Goal: Task Accomplishment & Management: Complete application form

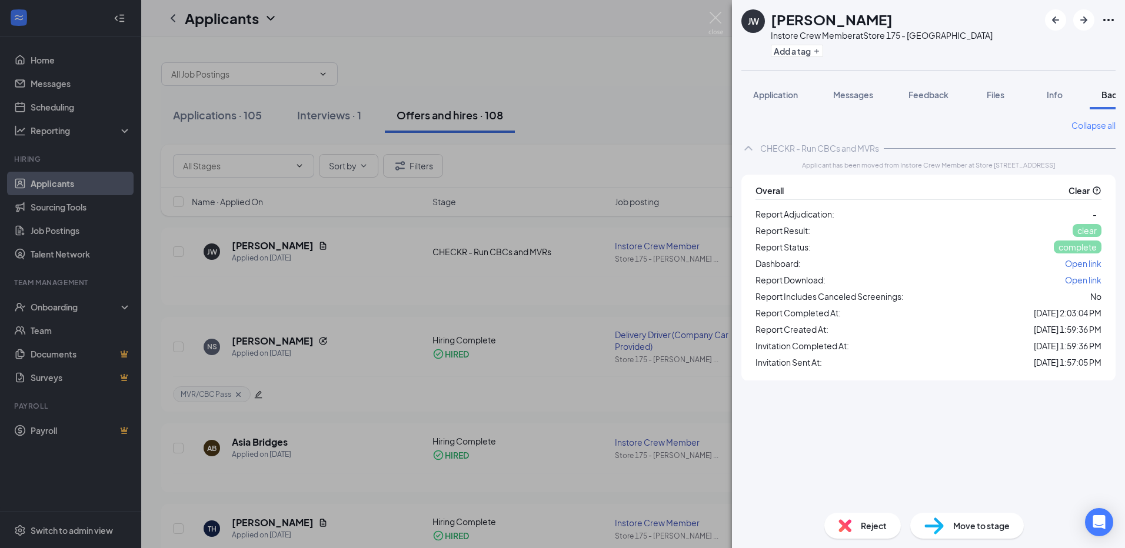
scroll to position [0, 48]
click at [716, 19] on img at bounding box center [715, 23] width 15 height 23
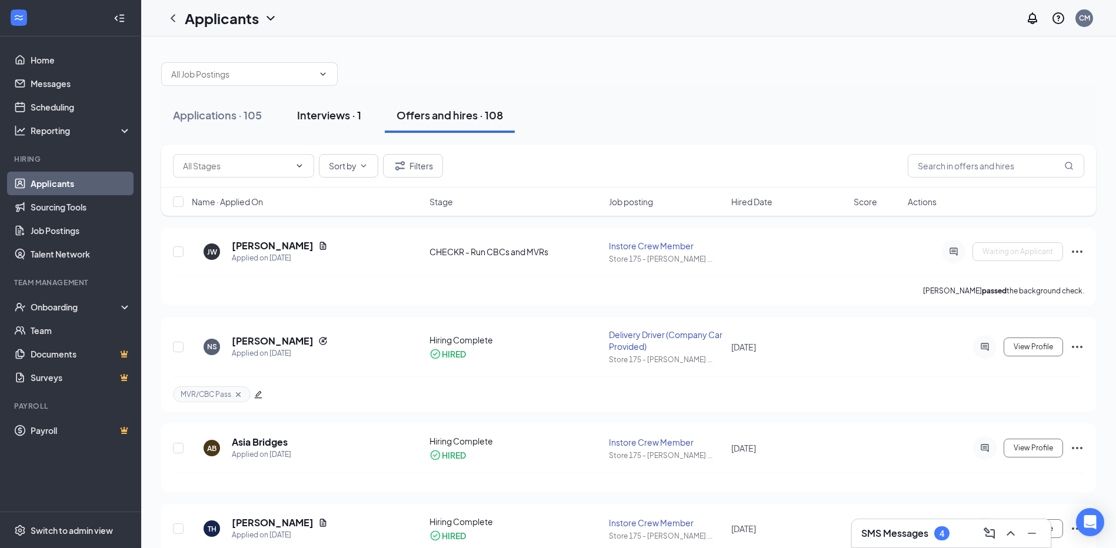
click at [325, 119] on div "Interviews · 1" at bounding box center [329, 115] width 64 height 15
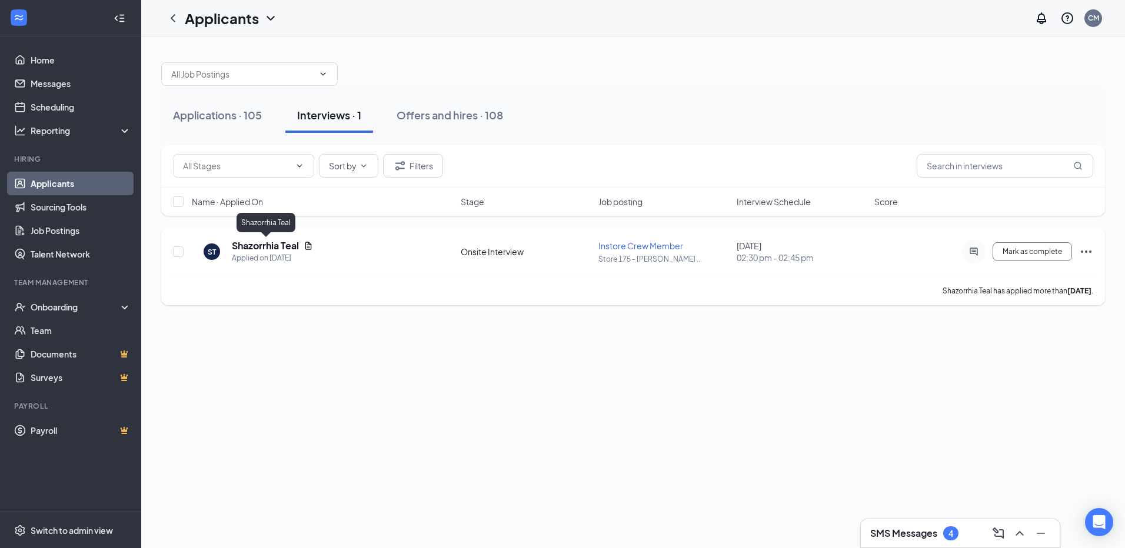
click at [282, 245] on h5 "Shazorrhia Teal" at bounding box center [265, 245] width 67 height 13
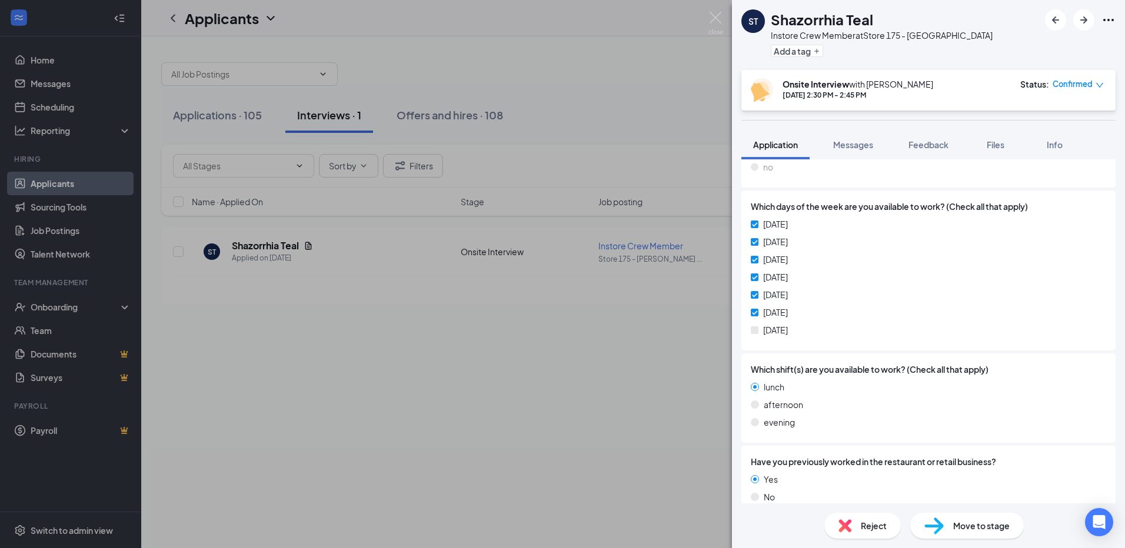
scroll to position [176, 0]
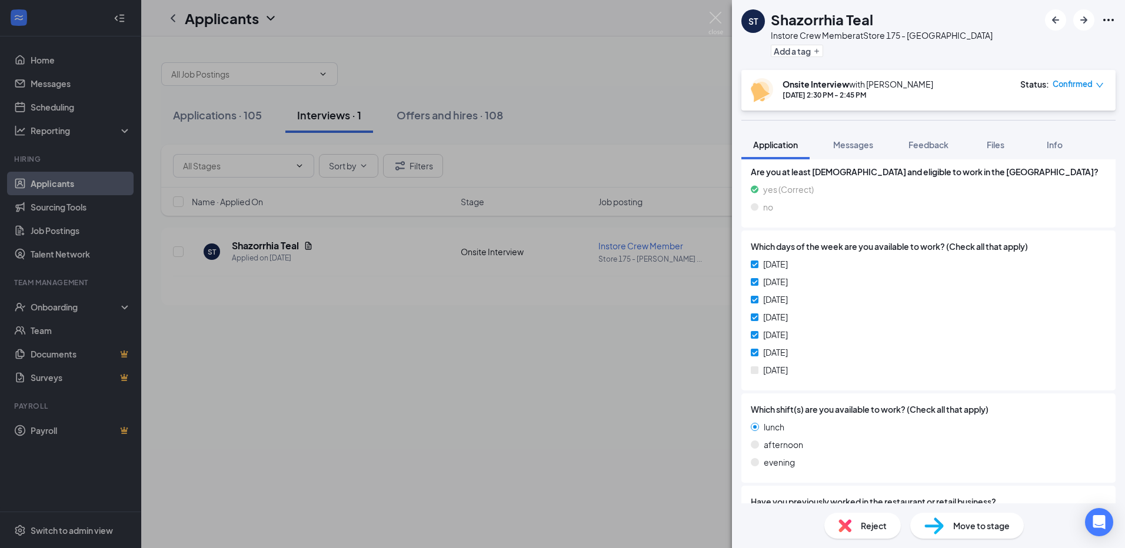
click at [521, 72] on div "ST Shazorrhia Teal Instore Crew Member at Store 175 - [PERSON_NAME] Add a tag O…" at bounding box center [562, 274] width 1125 height 548
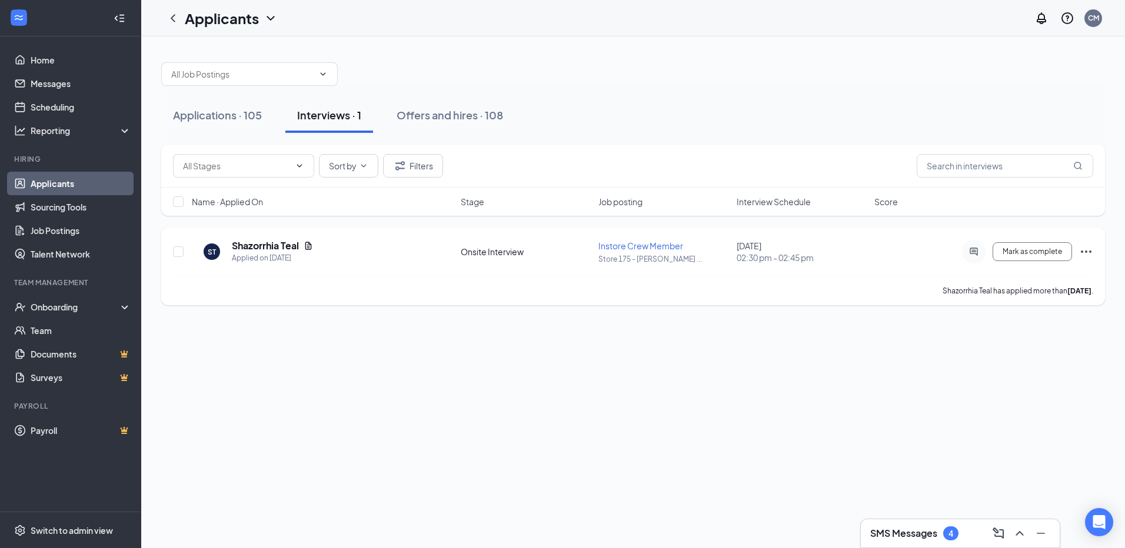
click at [1083, 250] on icon "Ellipses" at bounding box center [1086, 252] width 14 height 14
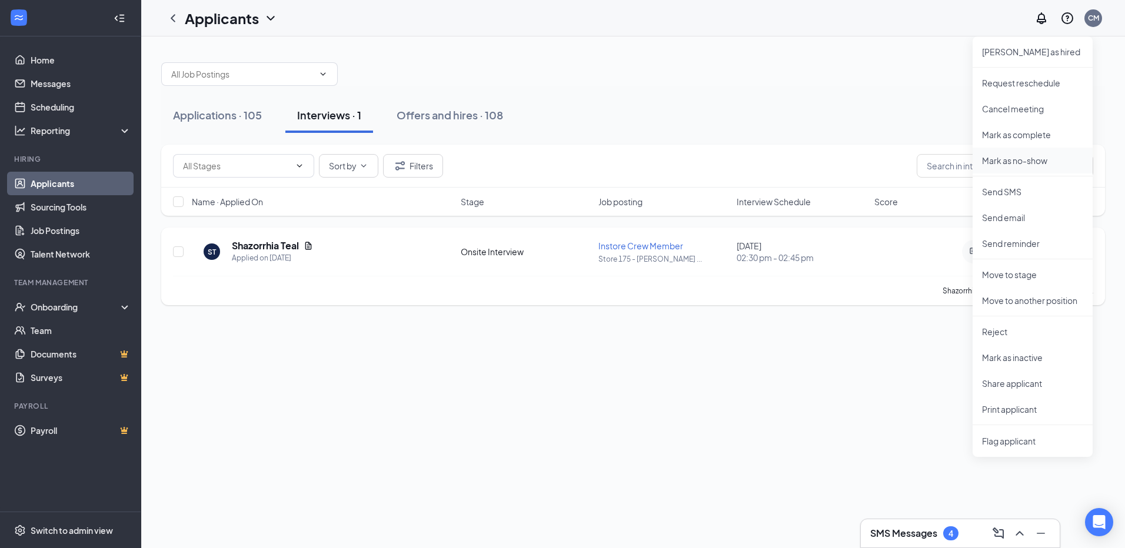
click at [1020, 163] on p "Mark as no-show" at bounding box center [1032, 161] width 101 height 12
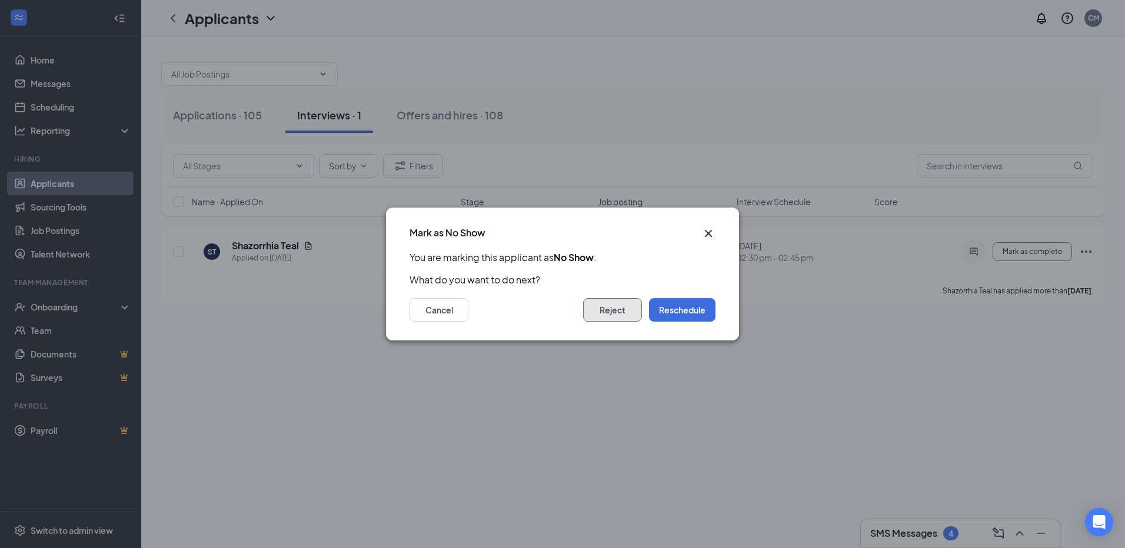
click at [621, 309] on button "Reject" at bounding box center [612, 310] width 59 height 24
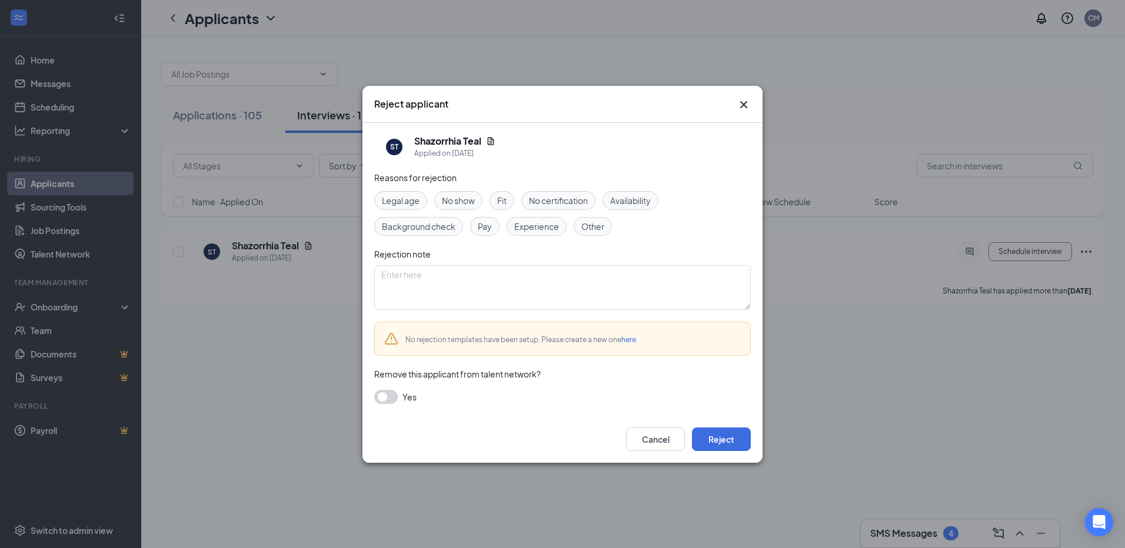
click at [469, 201] on span "No show" at bounding box center [458, 200] width 33 height 13
click at [434, 279] on textarea at bounding box center [562, 287] width 376 height 45
type textarea "no show"
click at [732, 446] on button "Reject" at bounding box center [721, 440] width 59 height 24
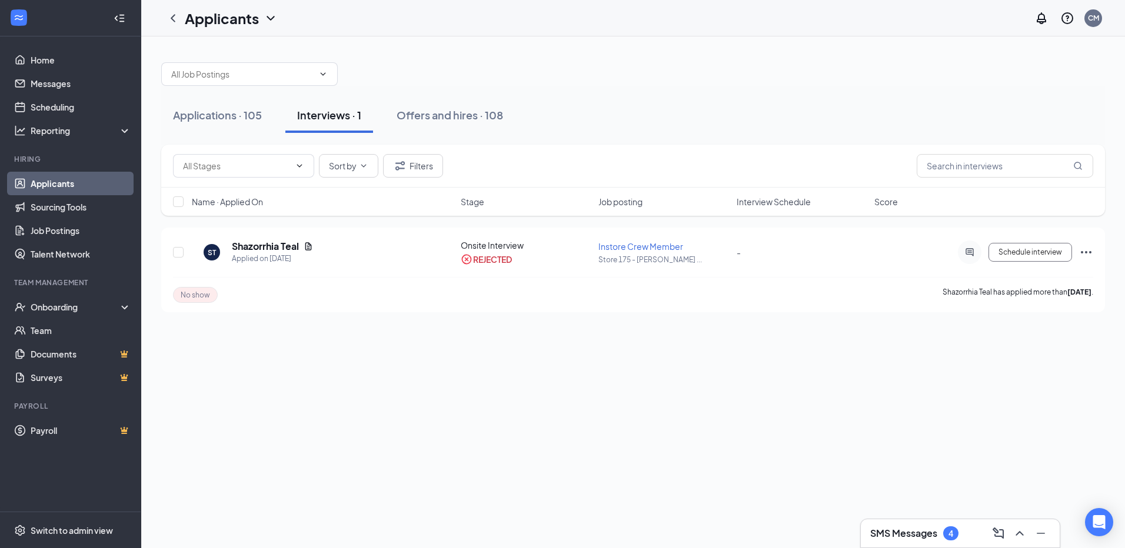
click at [343, 113] on div "Interviews · 1" at bounding box center [329, 115] width 64 height 15
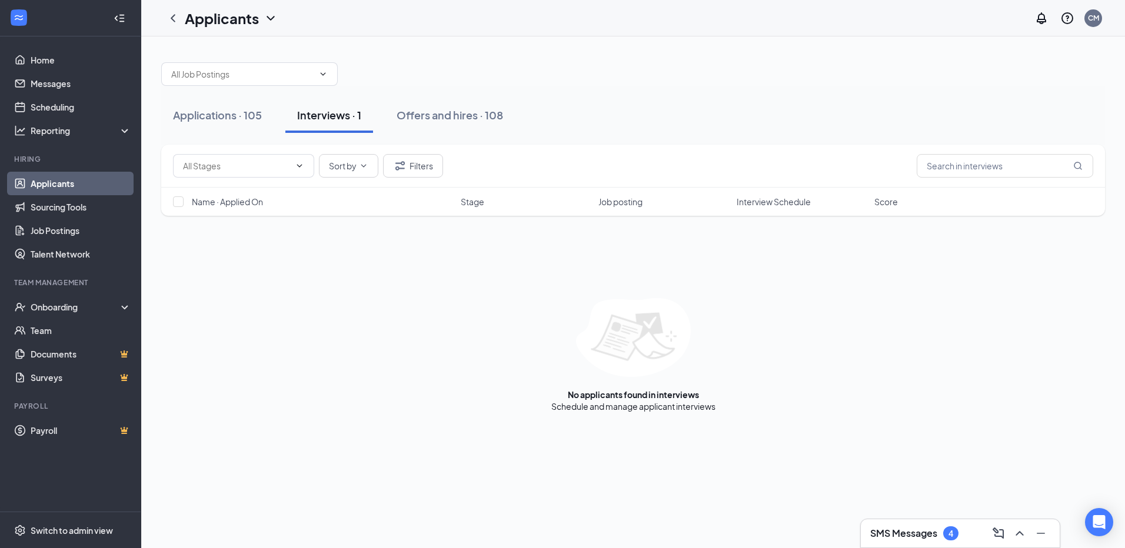
click at [341, 115] on div "Interviews · 1" at bounding box center [329, 115] width 64 height 15
click at [441, 118] on div "Offers and hires · 108" at bounding box center [449, 115] width 106 height 15
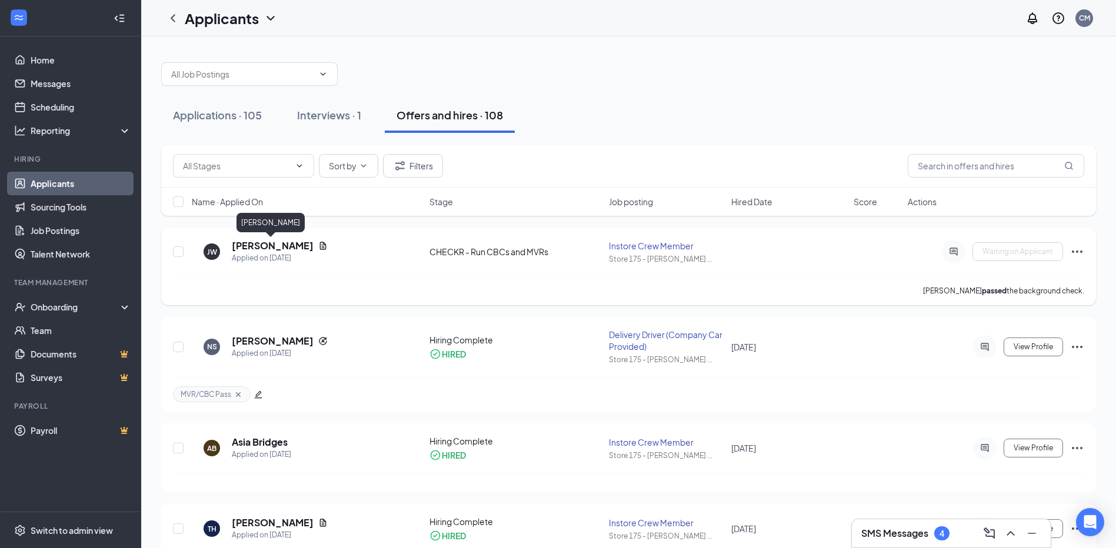
click at [274, 245] on h5 "[PERSON_NAME]" at bounding box center [273, 245] width 82 height 13
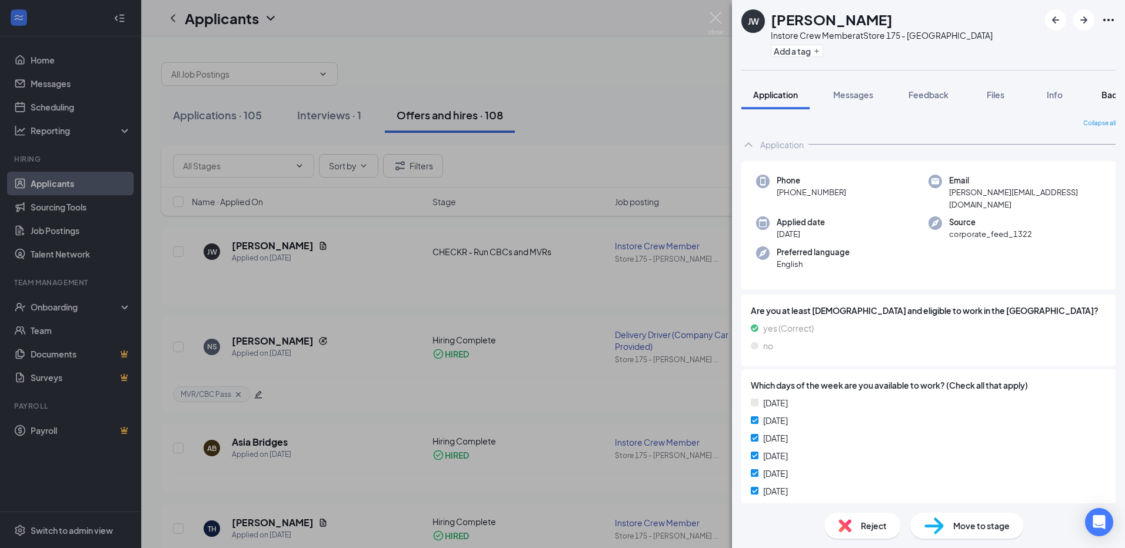
click at [1105, 99] on span "Background" at bounding box center [1125, 94] width 48 height 11
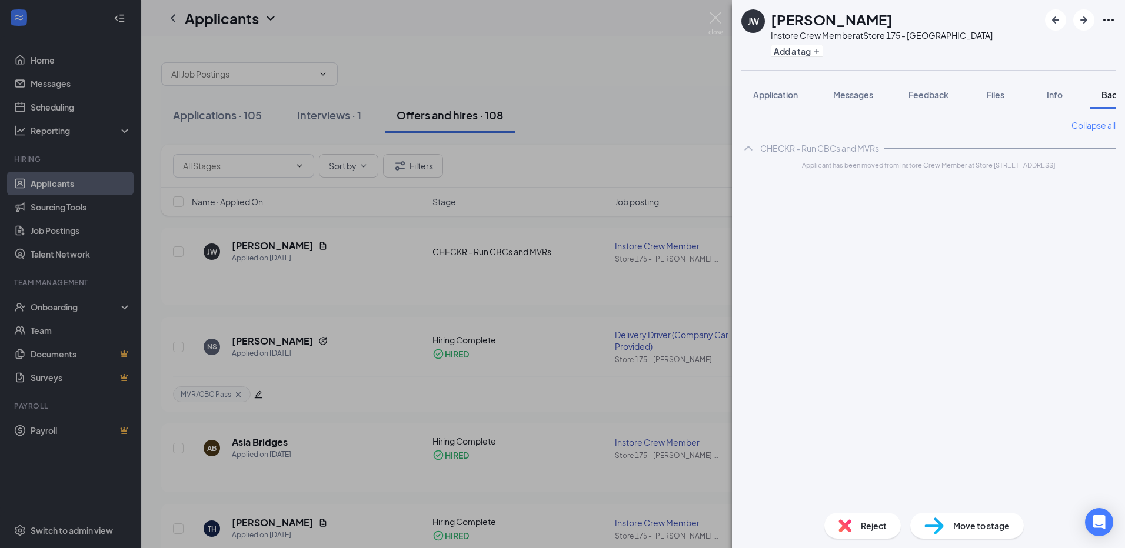
scroll to position [0, 48]
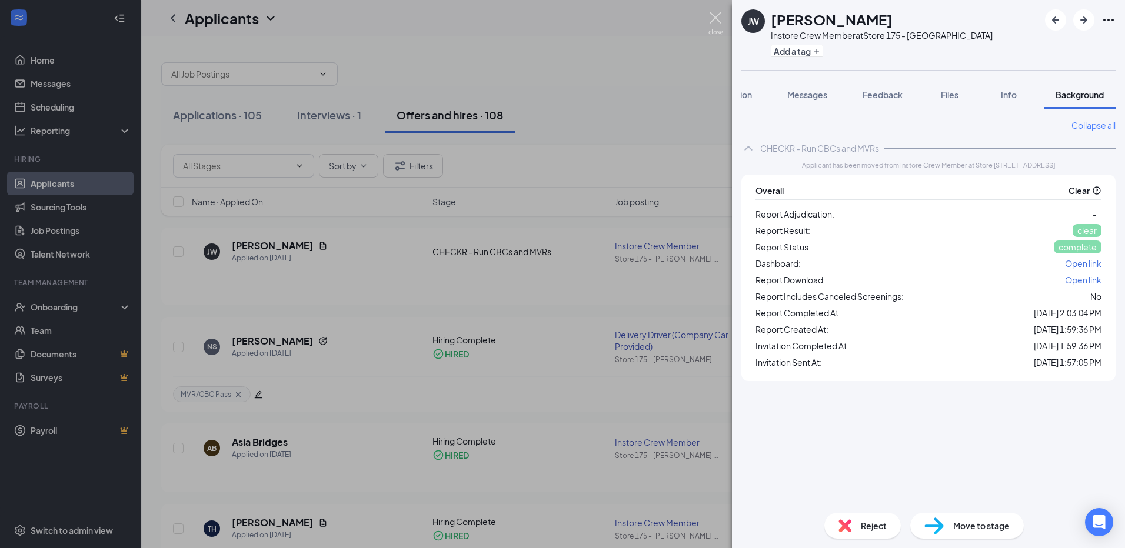
click at [722, 24] on img at bounding box center [715, 23] width 15 height 23
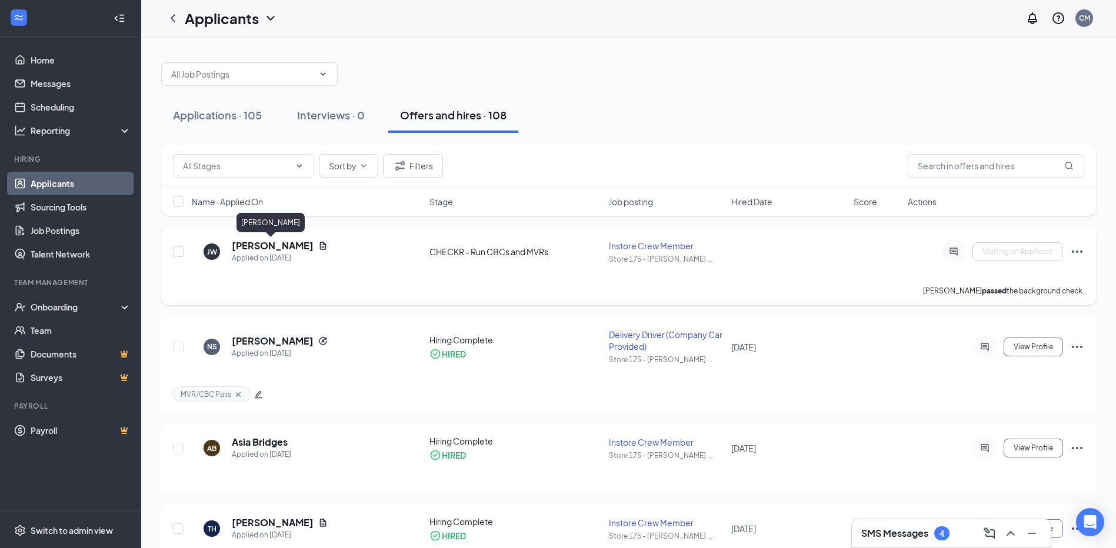
click at [272, 251] on h5 "[PERSON_NAME]" at bounding box center [273, 245] width 82 height 13
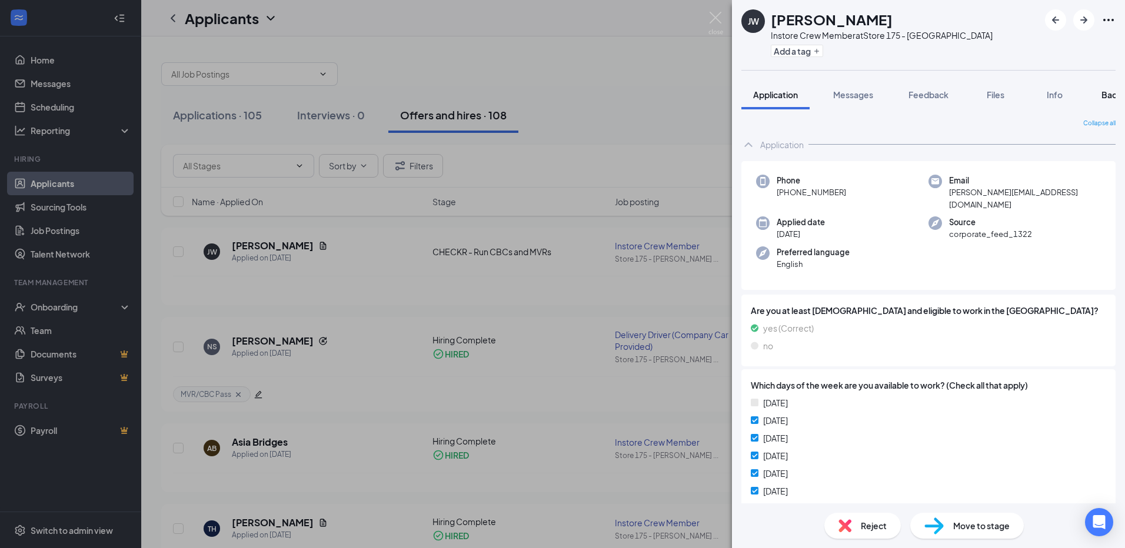
click at [1115, 92] on span "Background" at bounding box center [1125, 94] width 48 height 11
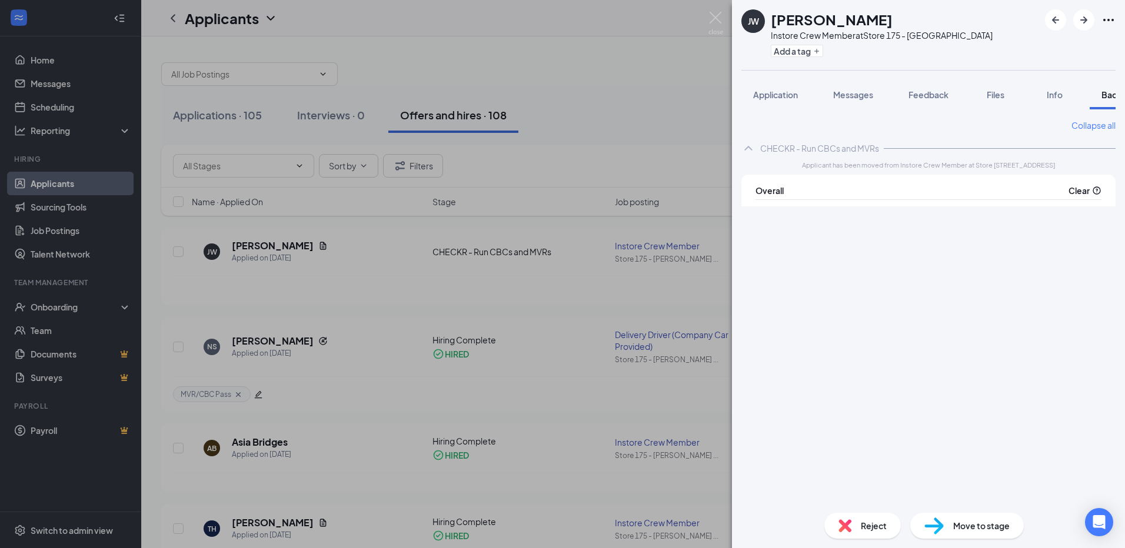
scroll to position [0, 48]
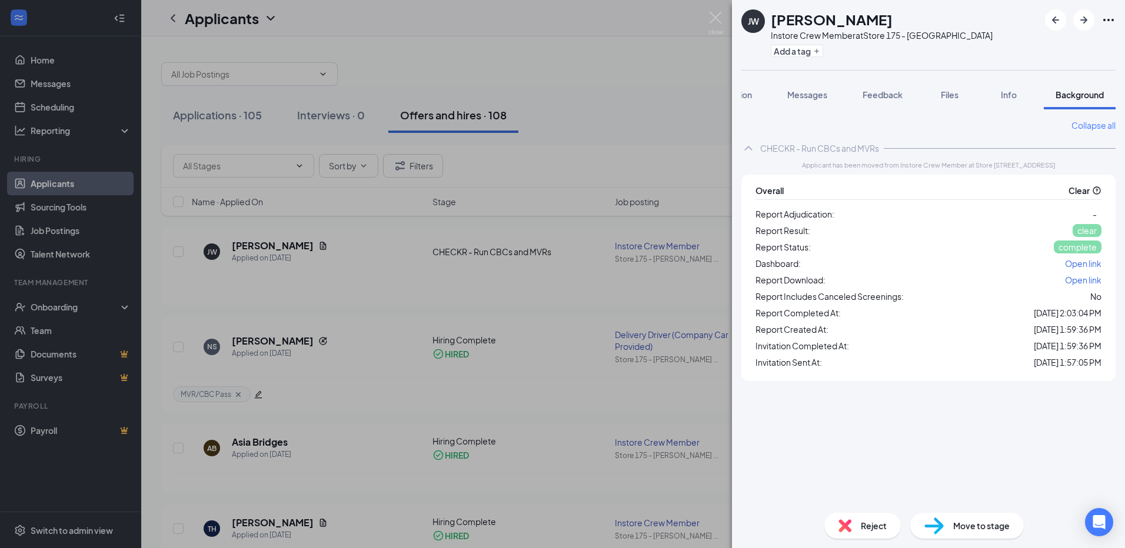
click at [943, 519] on img at bounding box center [933, 526] width 19 height 17
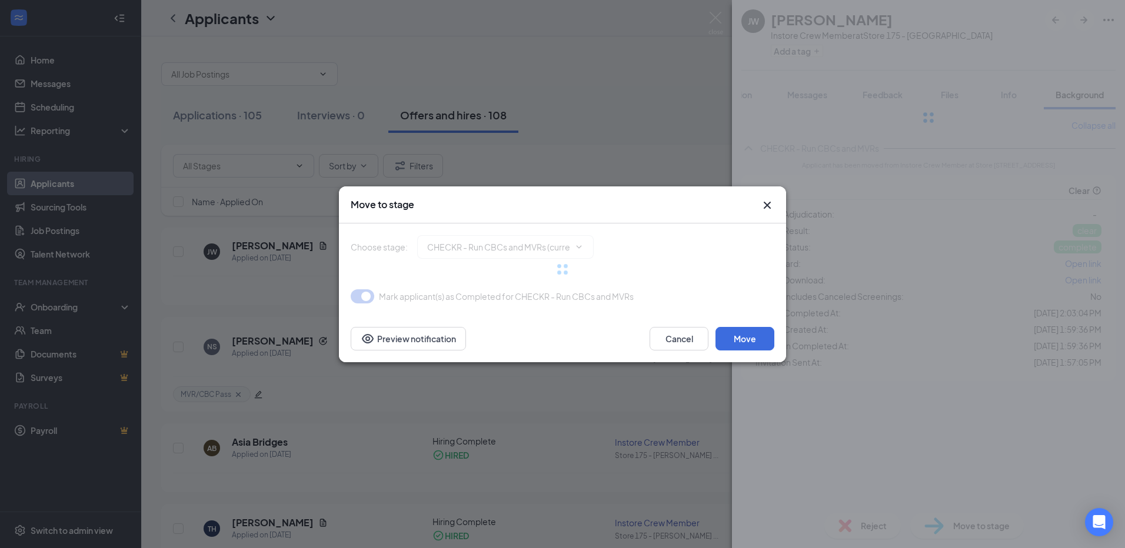
type input "Hiring Complete (final stage)"
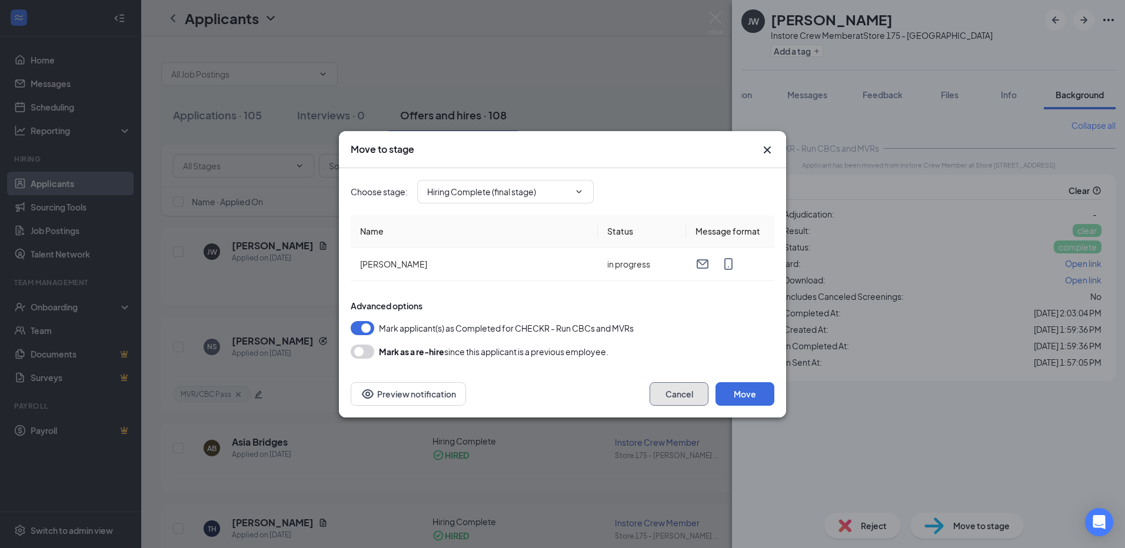
click at [696, 405] on button "Cancel" at bounding box center [678, 394] width 59 height 24
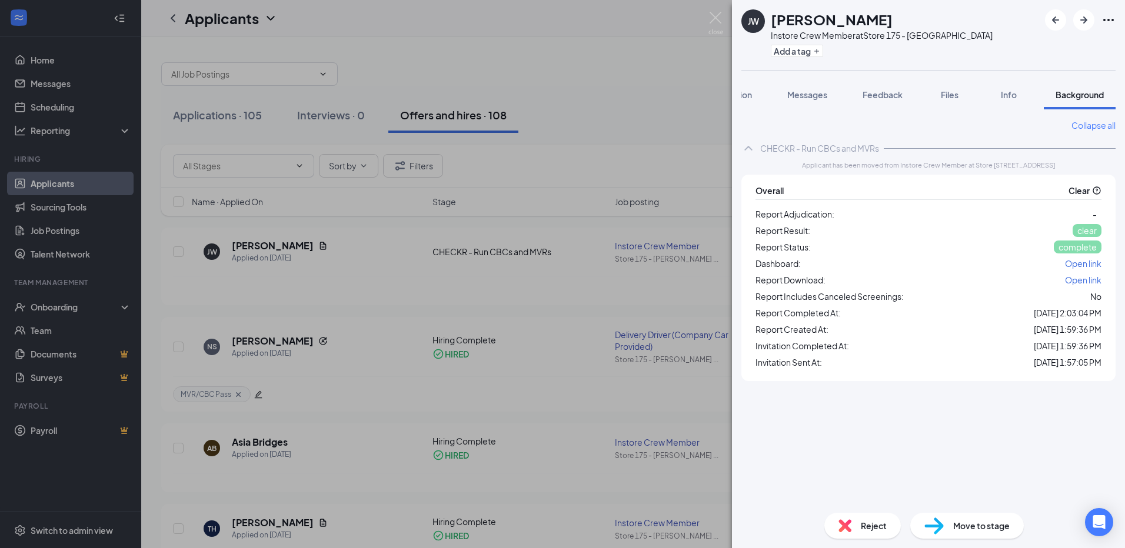
click at [978, 533] on div "Move to stage" at bounding box center [967, 526] width 114 height 26
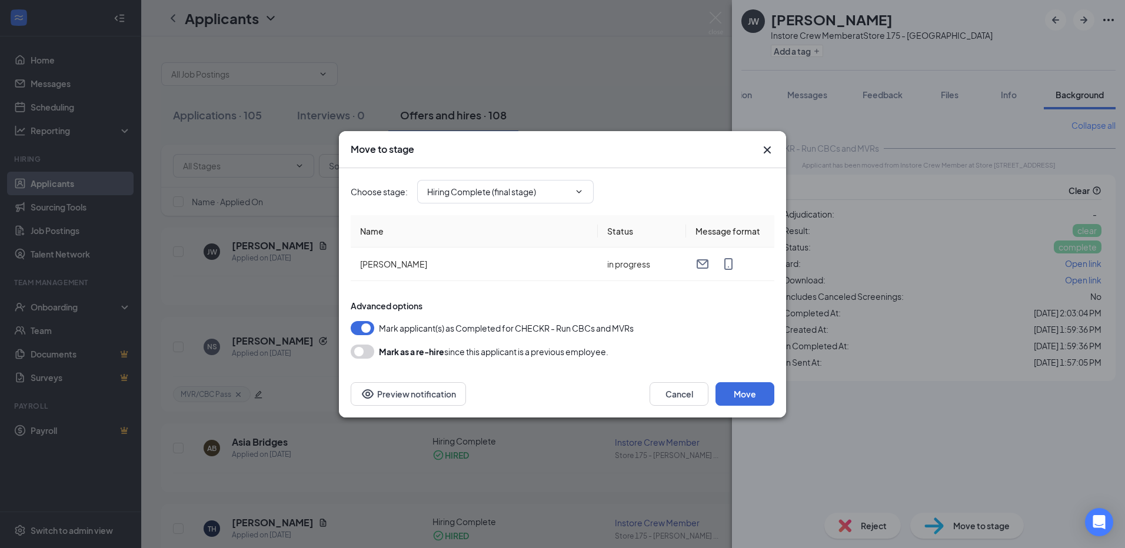
click at [712, 18] on div "Move to stage Choose stage : Hiring Complete (final stage) Name Status Message …" at bounding box center [562, 274] width 1125 height 548
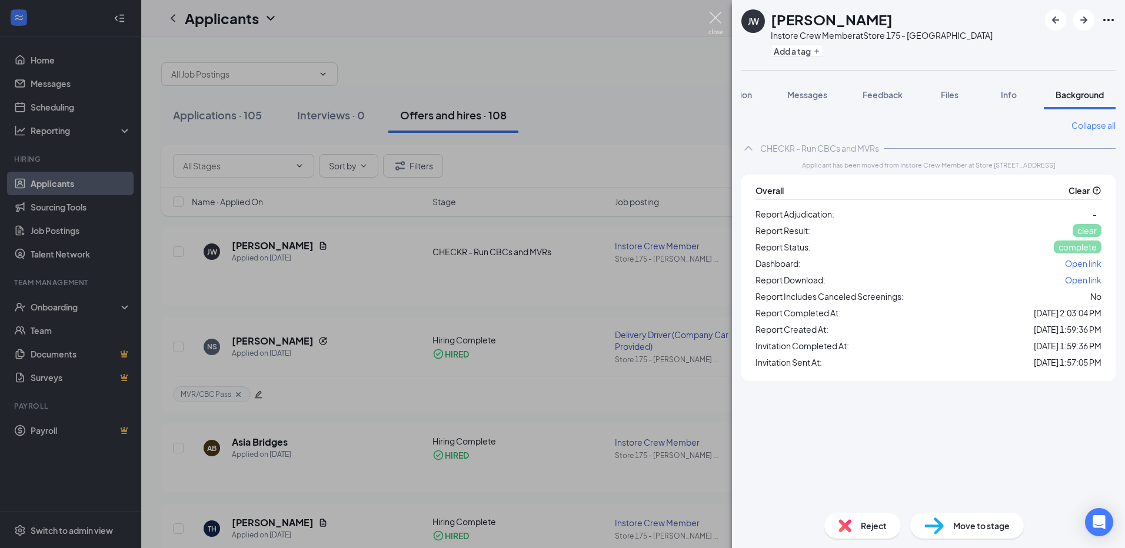
click at [715, 20] on img at bounding box center [715, 23] width 15 height 23
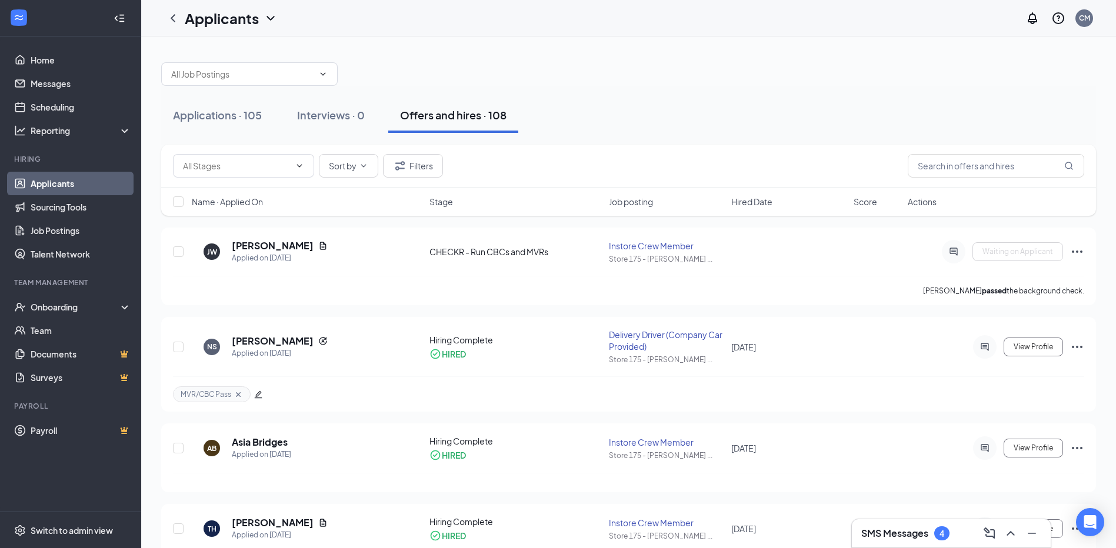
click at [455, 119] on div "Offers and hires · 108" at bounding box center [453, 115] width 106 height 15
click at [54, 309] on div "Onboarding" at bounding box center [76, 307] width 91 height 12
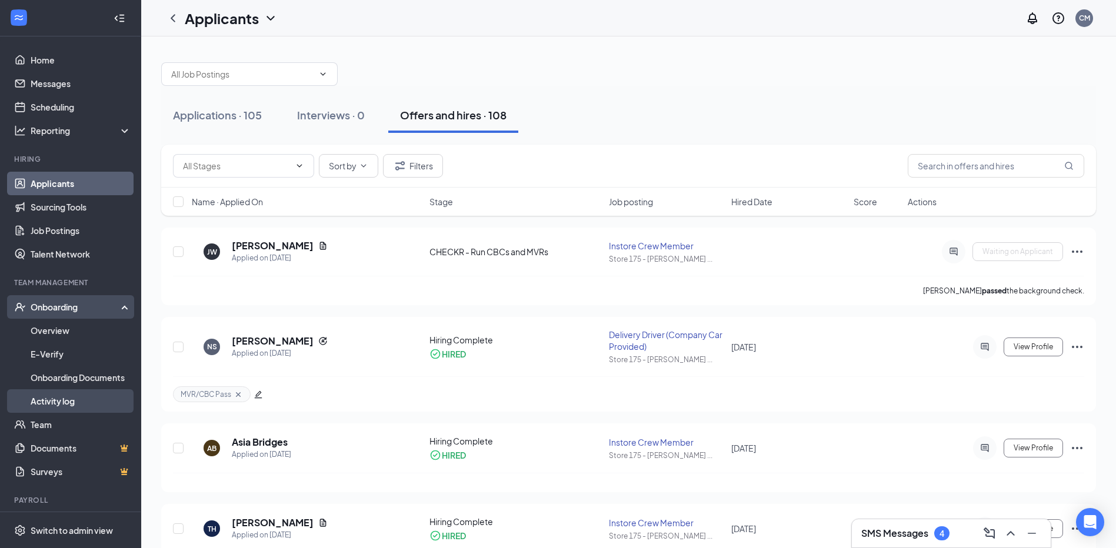
click at [76, 398] on link "Activity log" at bounding box center [81, 401] width 101 height 24
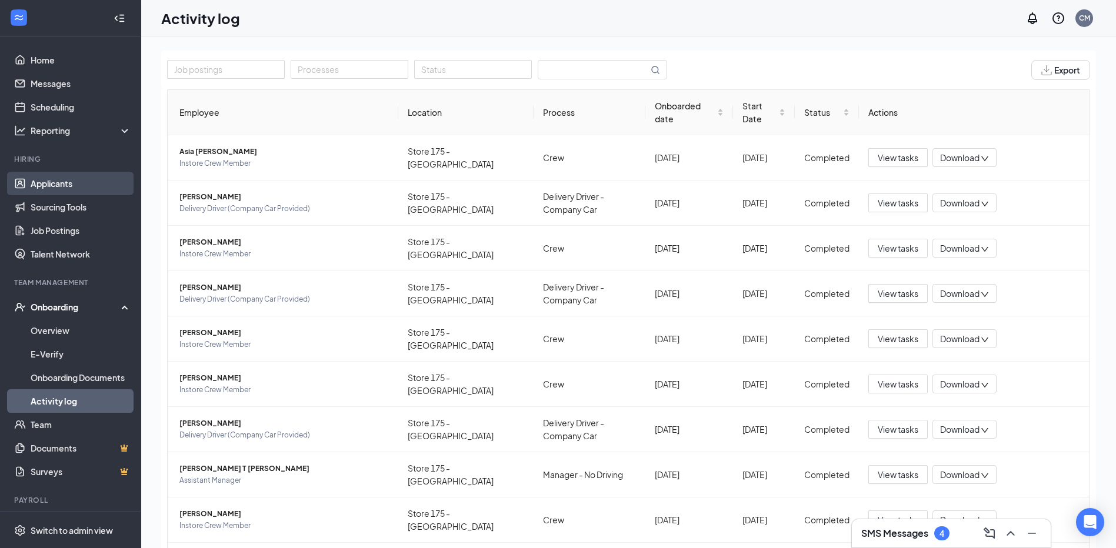
click at [66, 182] on link "Applicants" at bounding box center [81, 184] width 101 height 24
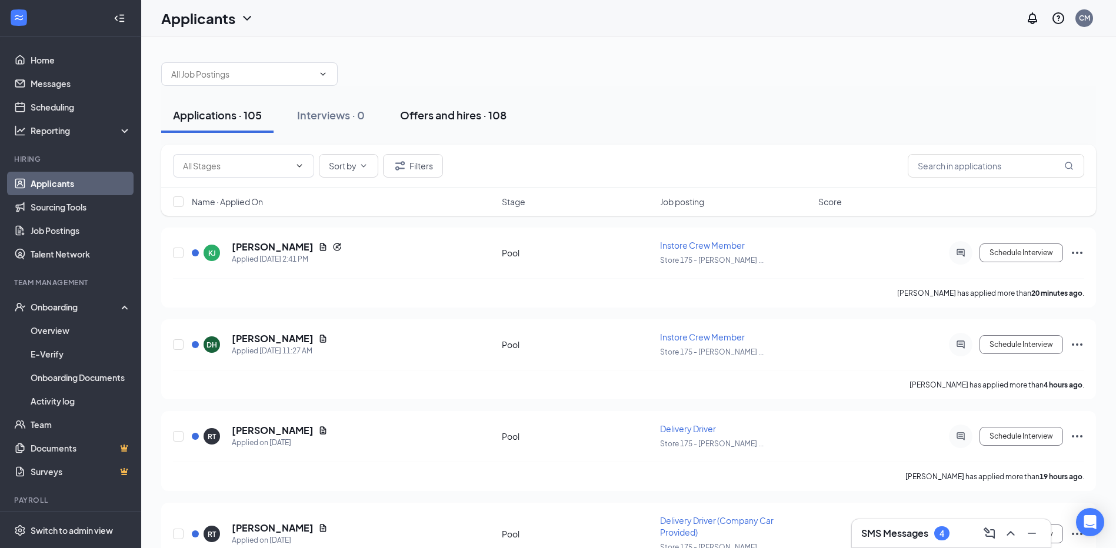
click at [441, 116] on div "Offers and hires · 108" at bounding box center [453, 115] width 106 height 15
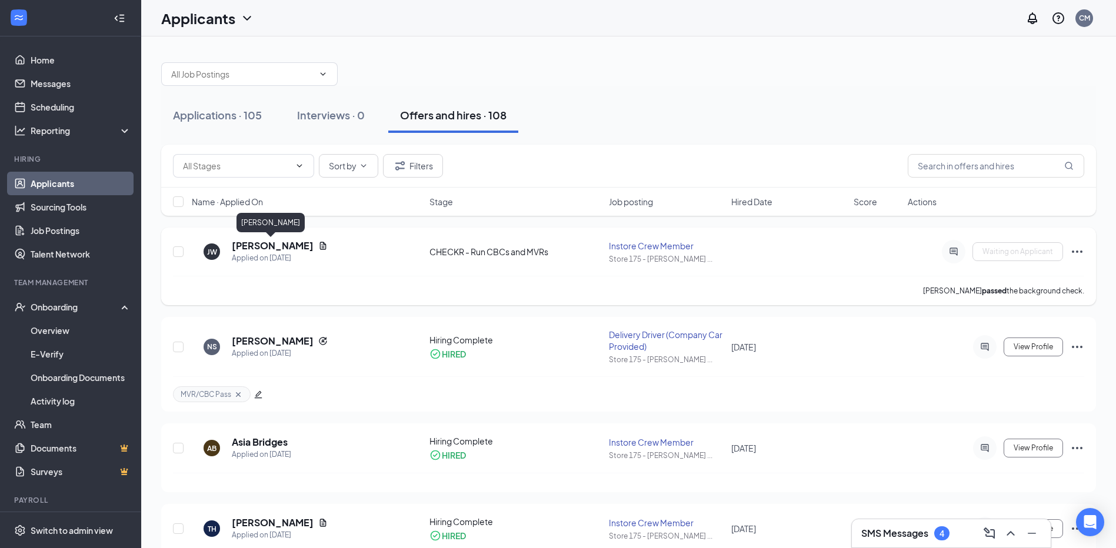
click at [282, 247] on h5 "[PERSON_NAME]" at bounding box center [273, 245] width 82 height 13
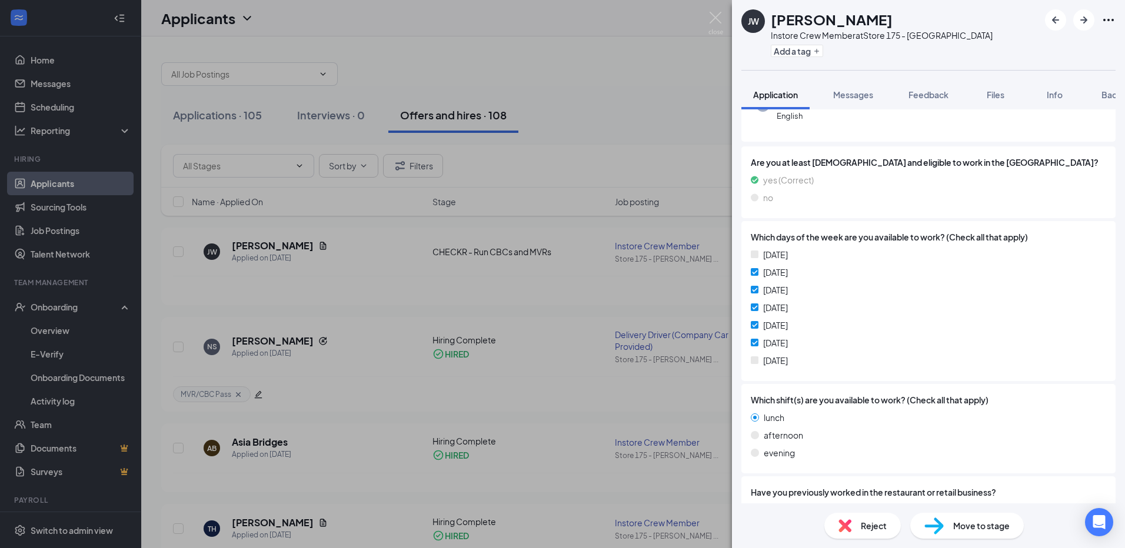
scroll to position [176, 0]
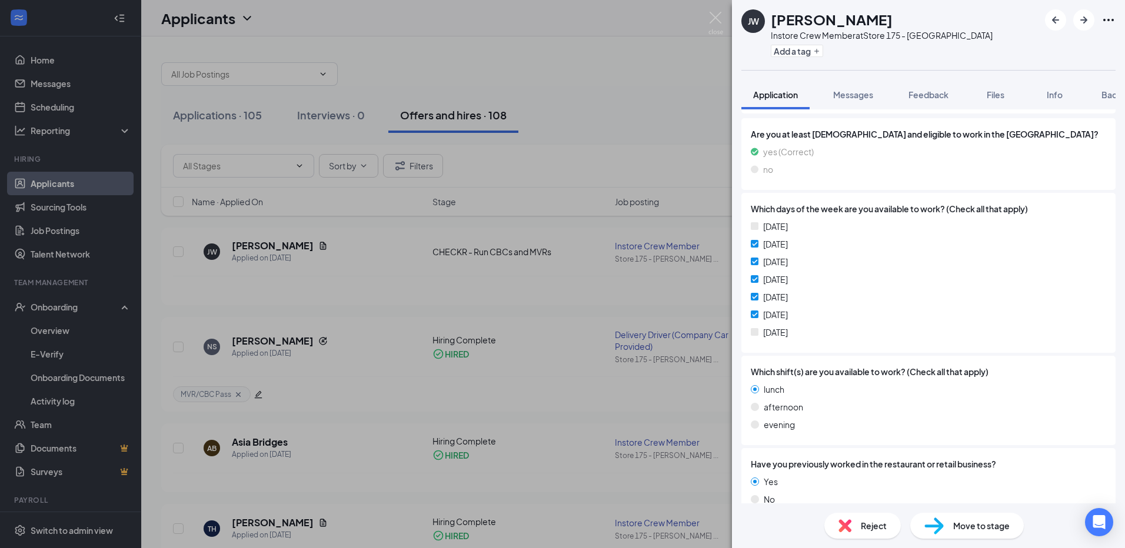
click at [951, 531] on div "Move to stage" at bounding box center [967, 526] width 114 height 26
type input "Hiring Complete (final stage)"
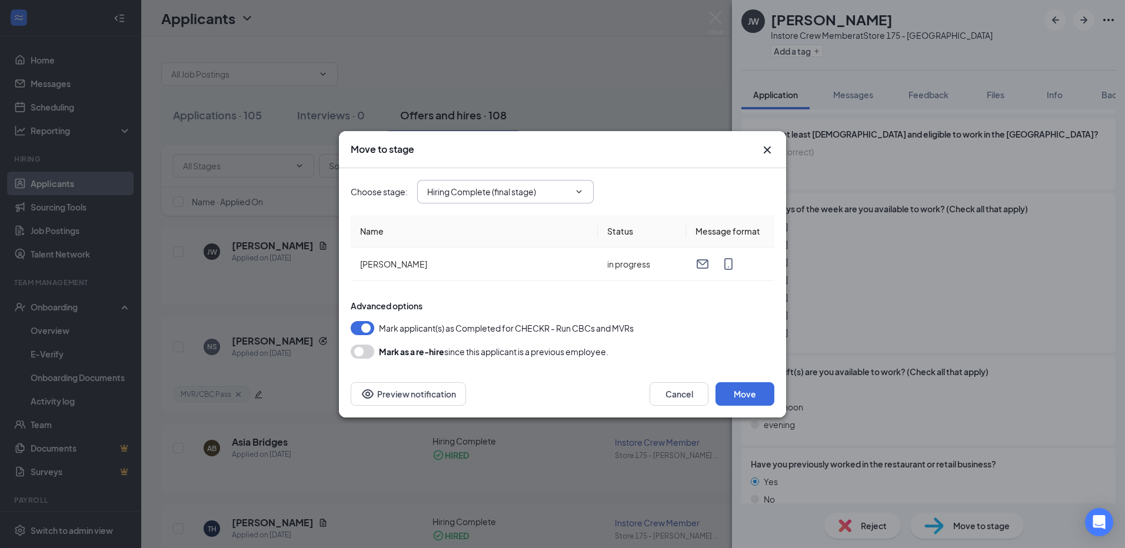
click at [582, 191] on icon "ChevronDown" at bounding box center [578, 191] width 5 height 3
click at [640, 111] on div "Move to stage Choose stage : Hiring Complete (final stage) Application Pool Ons…" at bounding box center [562, 274] width 1125 height 548
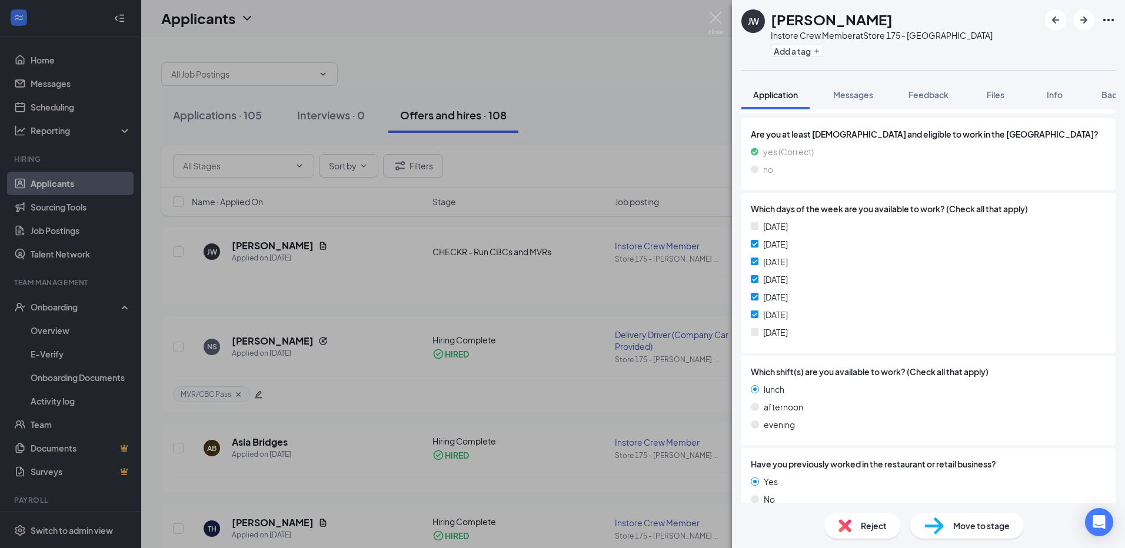
click at [942, 527] on img at bounding box center [933, 526] width 19 height 17
type input "Hiring Complete (final stage)"
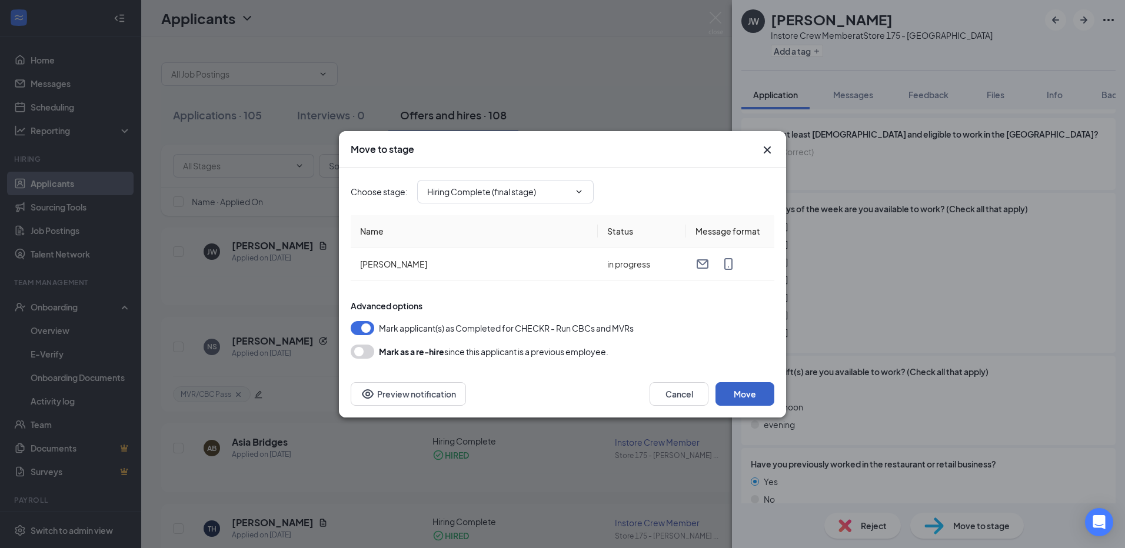
click at [745, 396] on button "Move" at bounding box center [744, 394] width 59 height 24
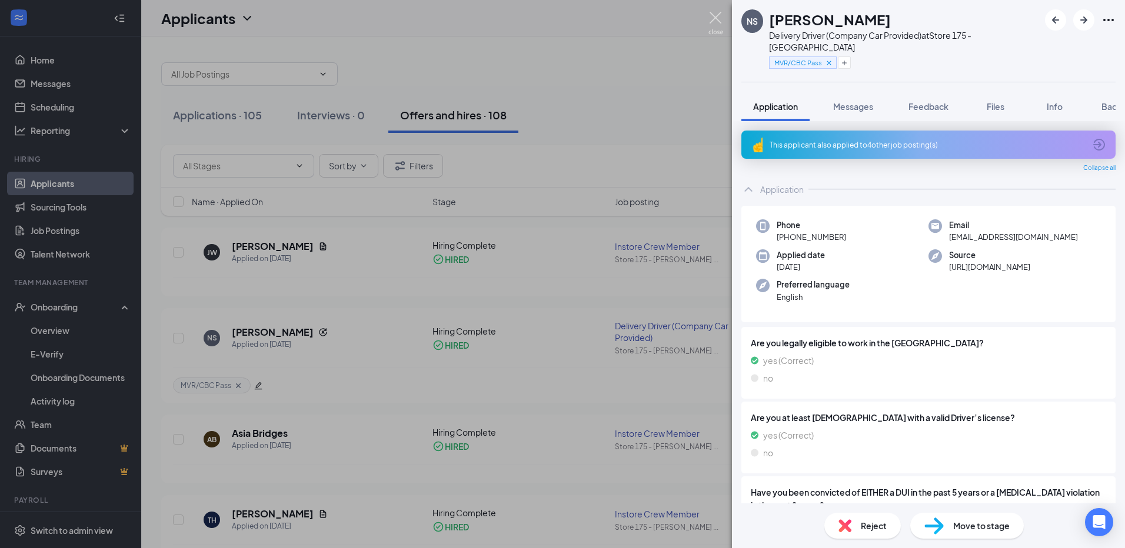
click at [716, 17] on img at bounding box center [715, 23] width 15 height 23
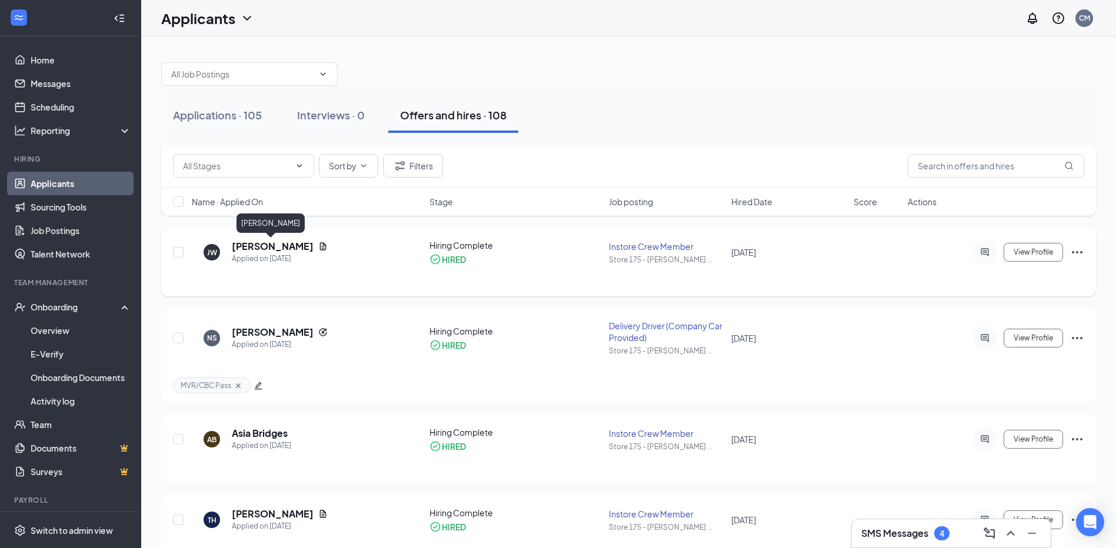
click at [285, 247] on h5 "[PERSON_NAME]" at bounding box center [273, 246] width 82 height 13
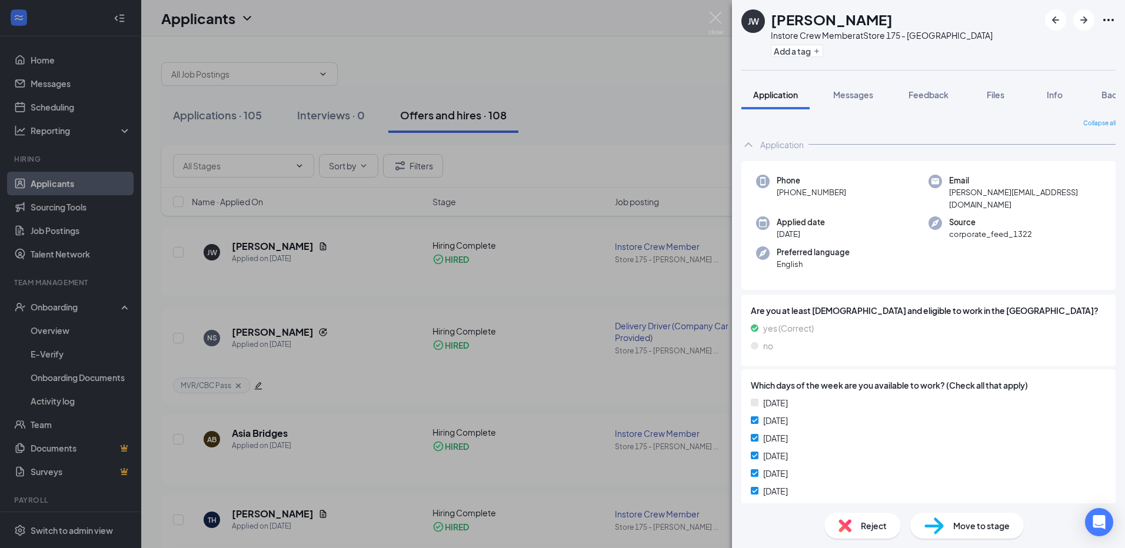
click at [945, 535] on div "Move to stage" at bounding box center [967, 526] width 114 height 26
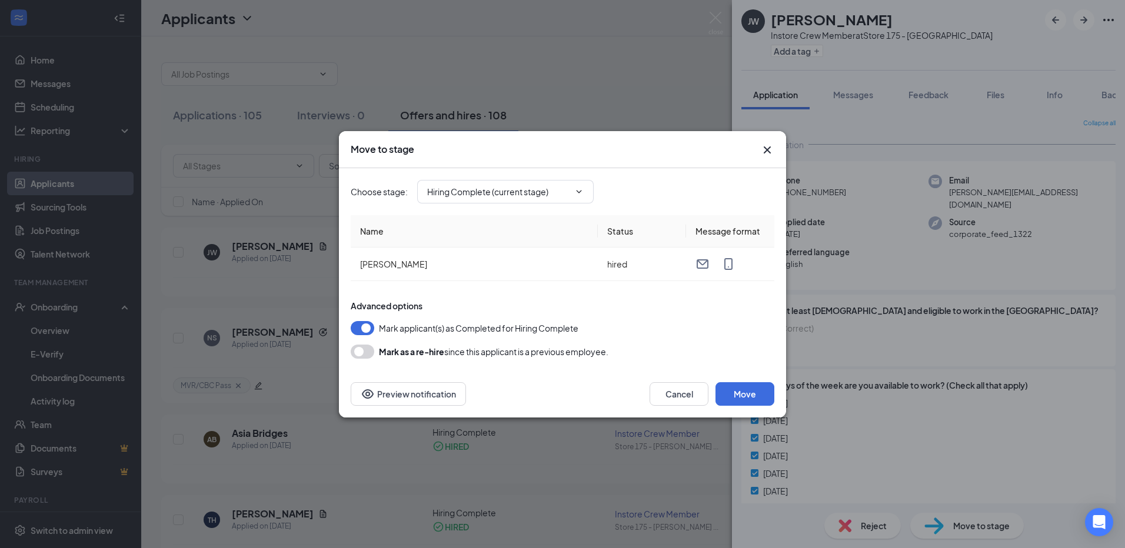
click at [709, 21] on div "Move to stage Choose stage : Hiring Complete (current stage) Name Status Messag…" at bounding box center [562, 274] width 1125 height 548
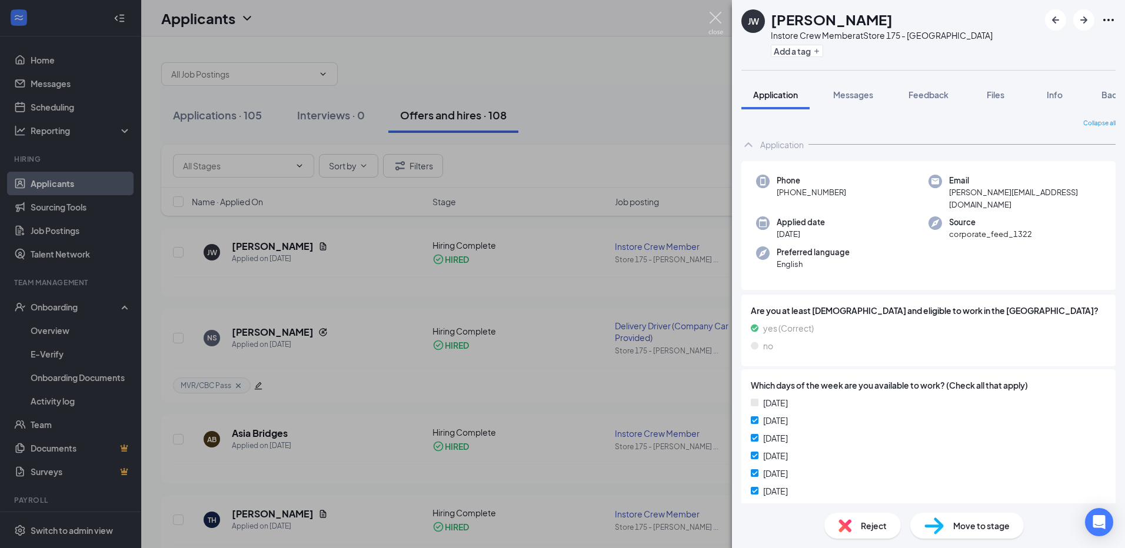
click at [716, 14] on img at bounding box center [715, 23] width 15 height 23
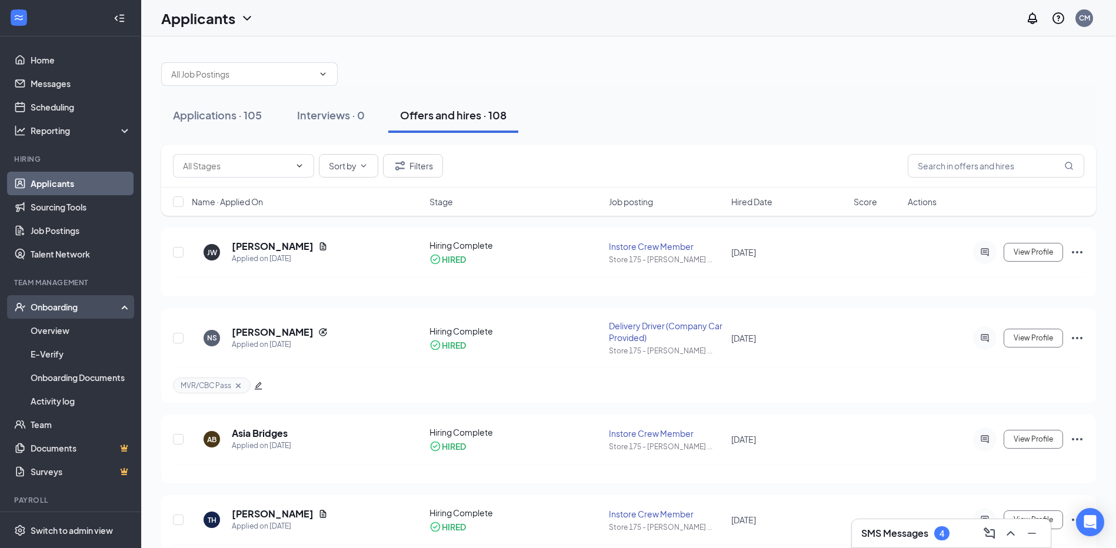
click at [58, 308] on div "Onboarding" at bounding box center [76, 307] width 91 height 12
click at [55, 401] on link "Activity log" at bounding box center [81, 401] width 101 height 24
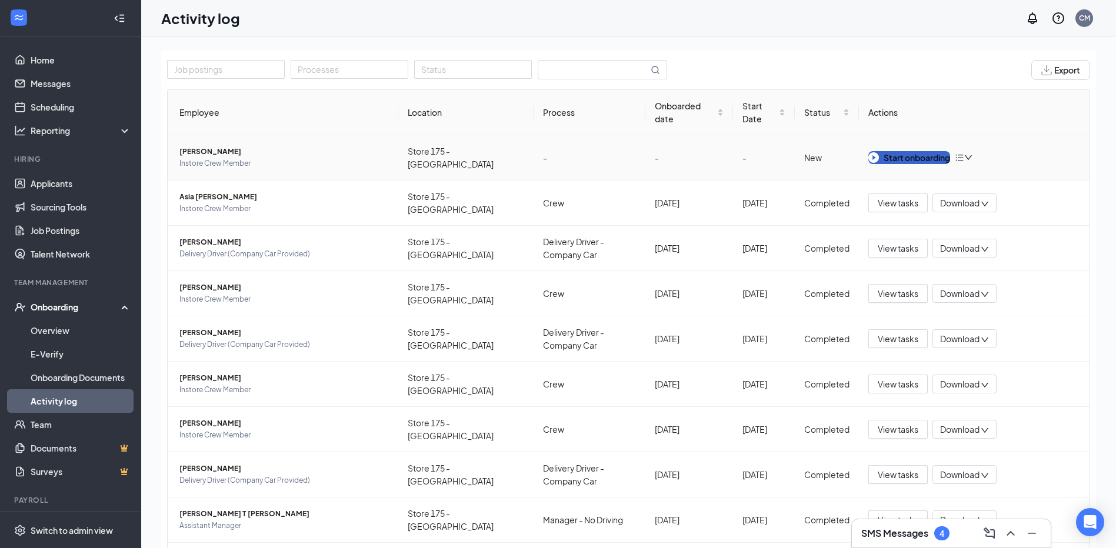
click at [922, 158] on div "Start onboarding" at bounding box center [909, 157] width 82 height 13
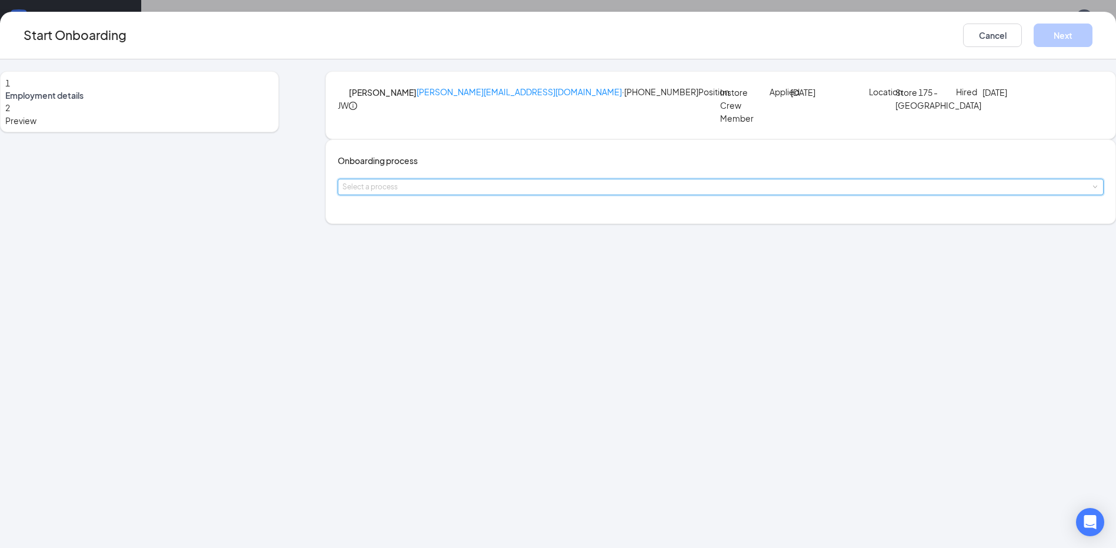
click at [581, 195] on div "Select a process" at bounding box center [721, 187] width 766 height 16
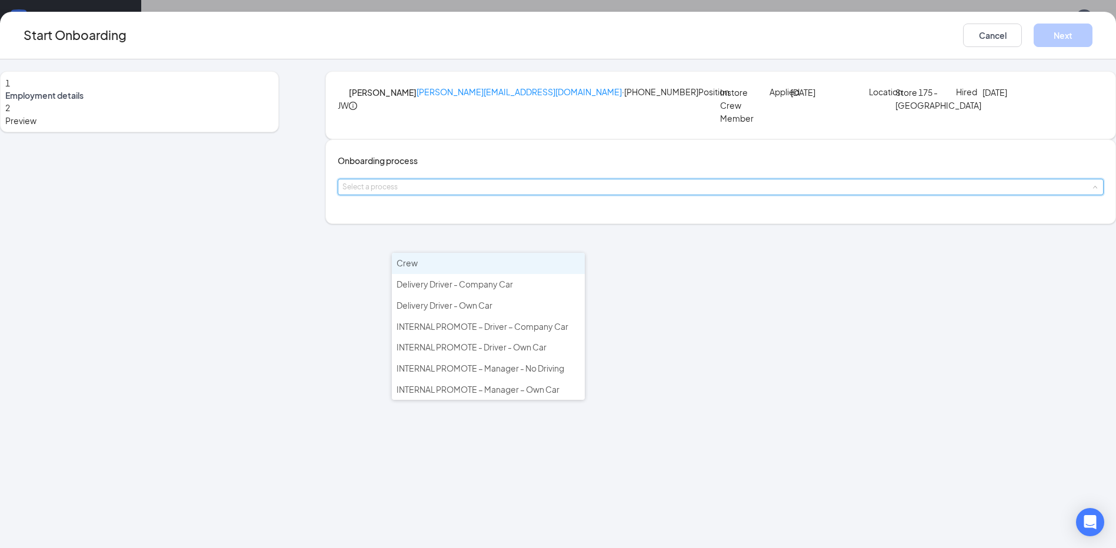
click at [495, 269] on li "Crew" at bounding box center [488, 263] width 193 height 21
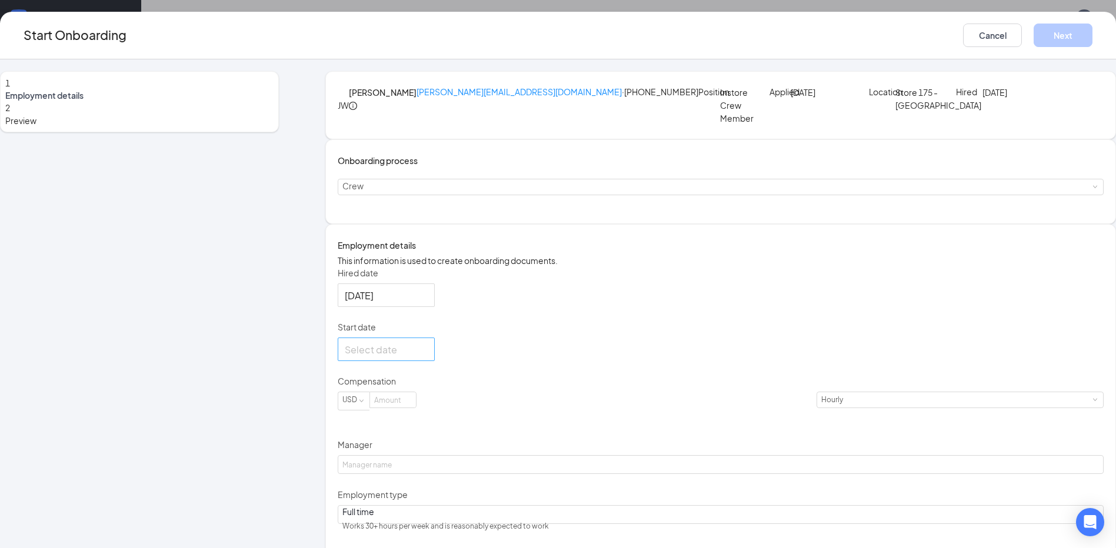
click at [428, 357] on div at bounding box center [386, 349] width 83 height 15
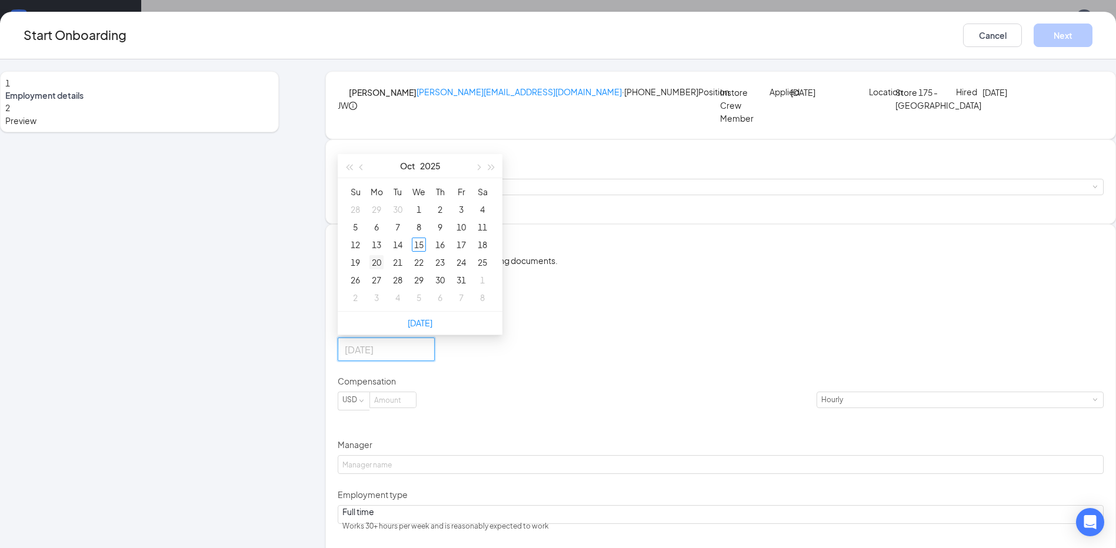
type input "[DATE]"
click at [384, 269] on div "20" at bounding box center [376, 262] width 14 height 14
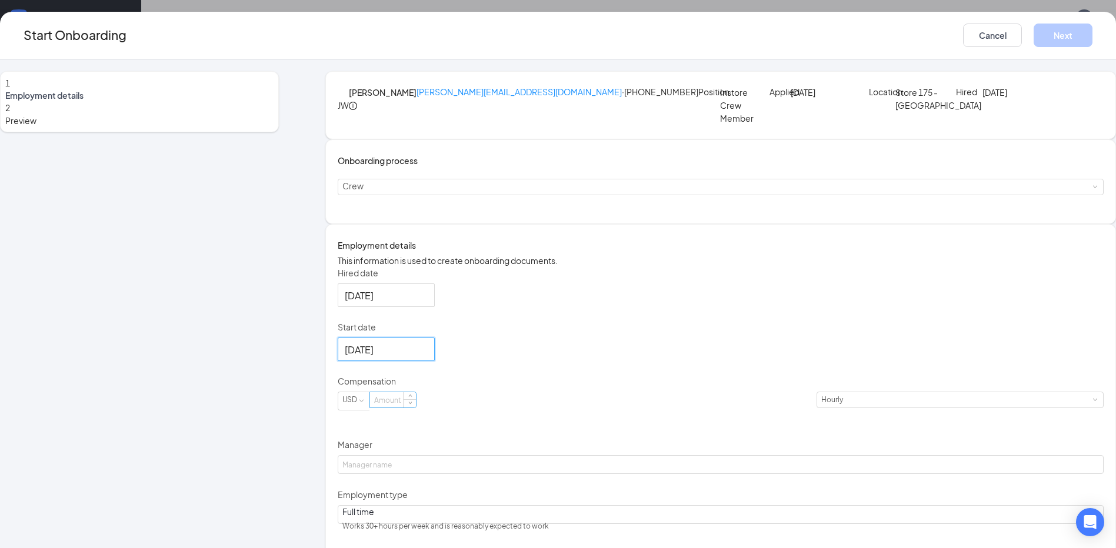
click at [416, 408] on input at bounding box center [393, 399] width 46 height 15
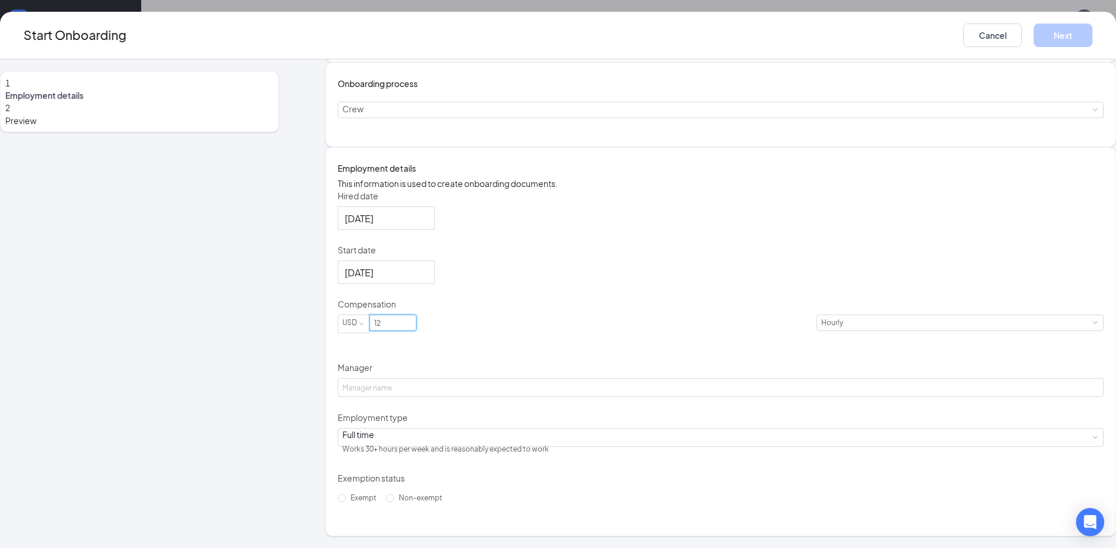
scroll to position [142, 0]
type input "12"
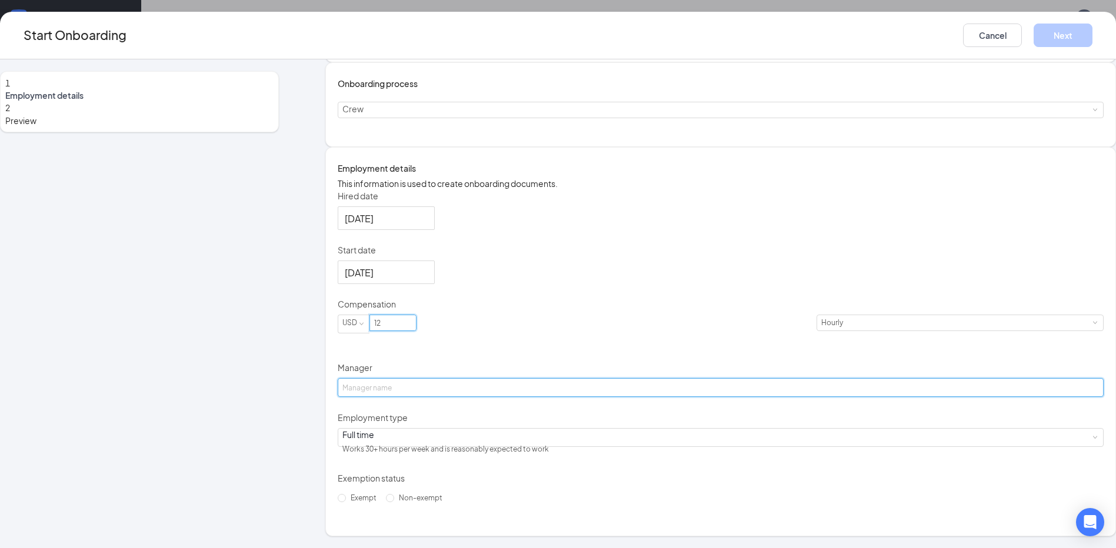
click at [503, 386] on input "Manager" at bounding box center [721, 387] width 766 height 19
type input "[PERSON_NAME]"
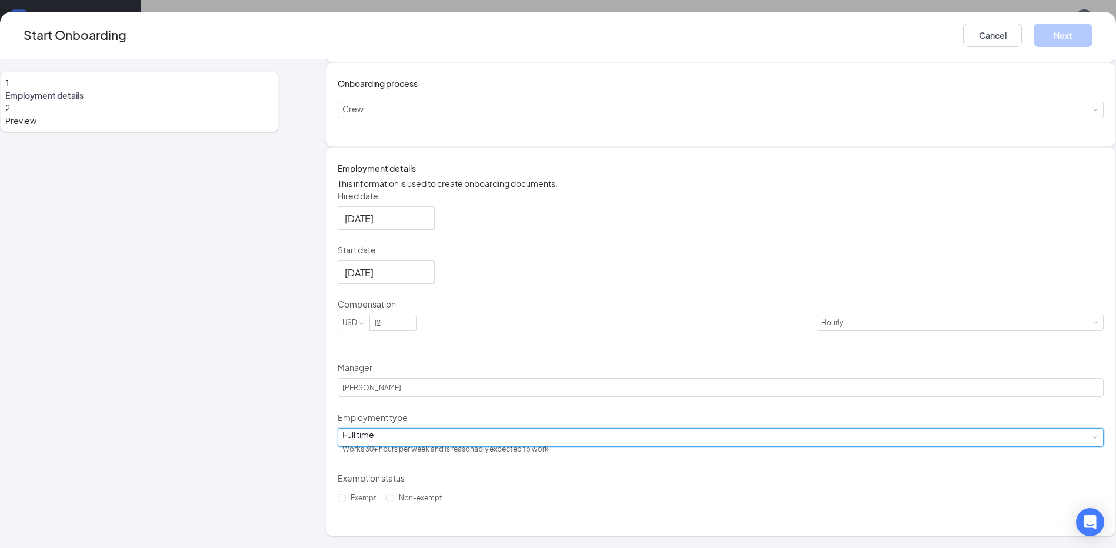
click at [1092, 440] on span at bounding box center [1094, 437] width 5 height 5
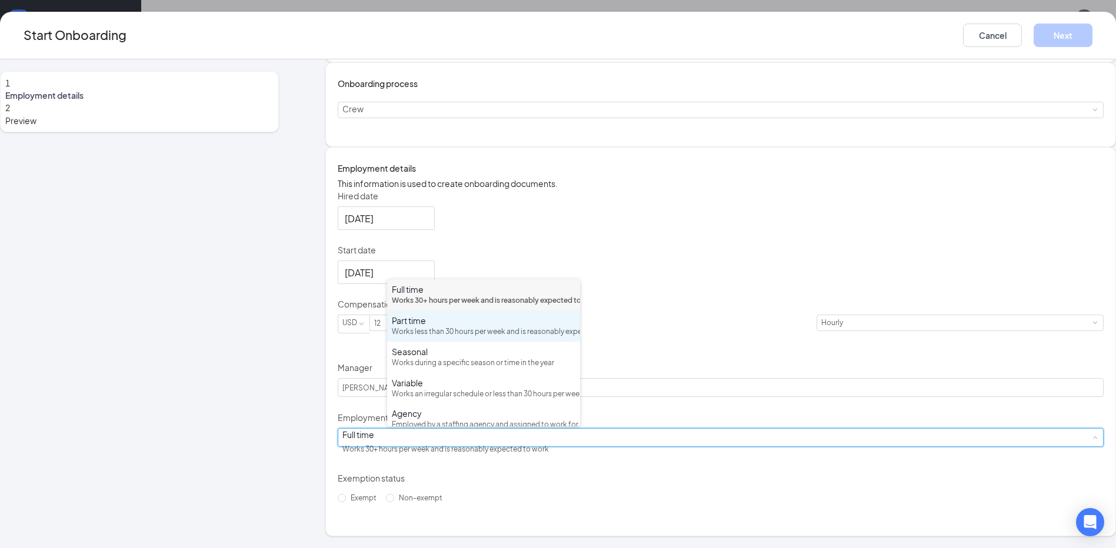
click at [419, 326] on div "Part time" at bounding box center [484, 321] width 184 height 12
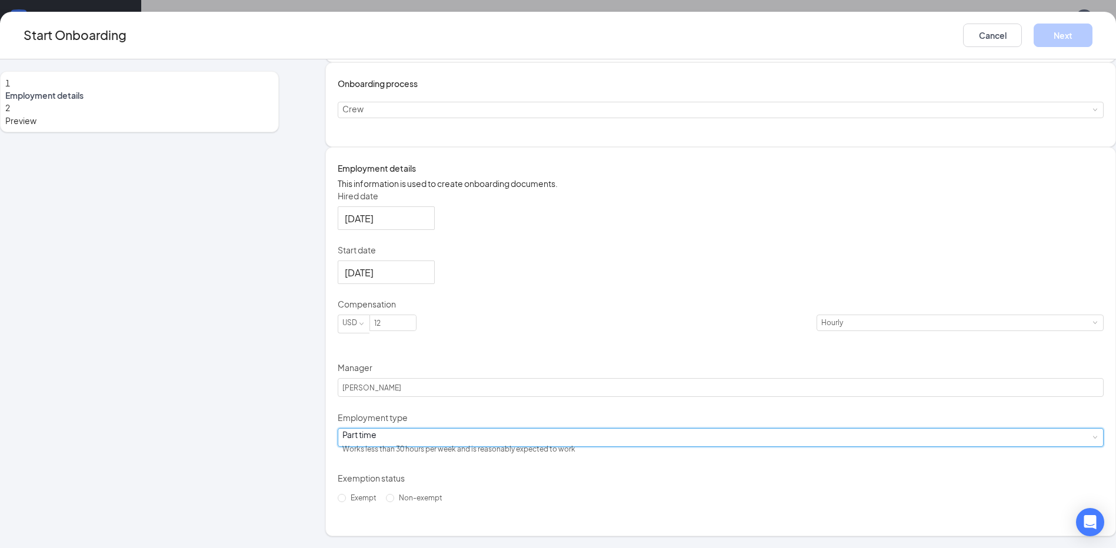
scroll to position [53, 0]
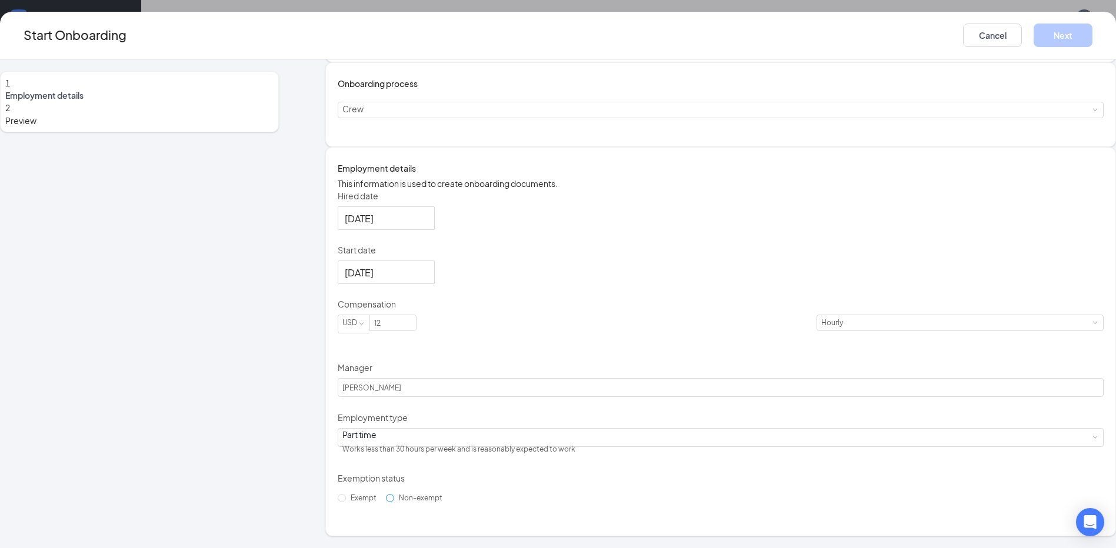
click at [393, 502] on input "Non-exempt" at bounding box center [390, 498] width 8 height 8
radio input "true"
click at [1033, 41] on button "Next" at bounding box center [1062, 36] width 59 height 24
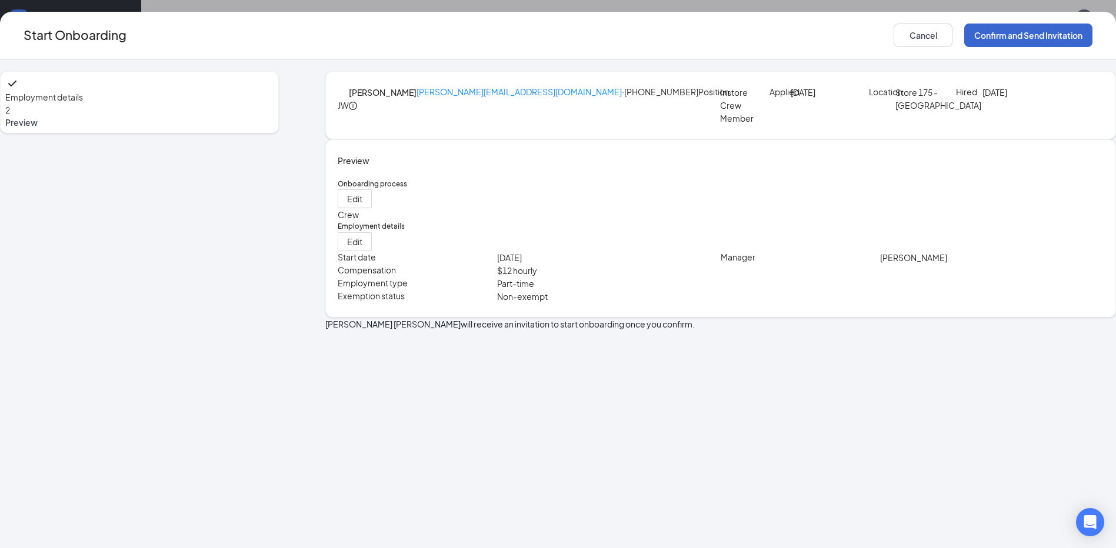
scroll to position [0, 0]
click at [964, 37] on button "Confirm and Send Invitation" at bounding box center [1028, 36] width 128 height 24
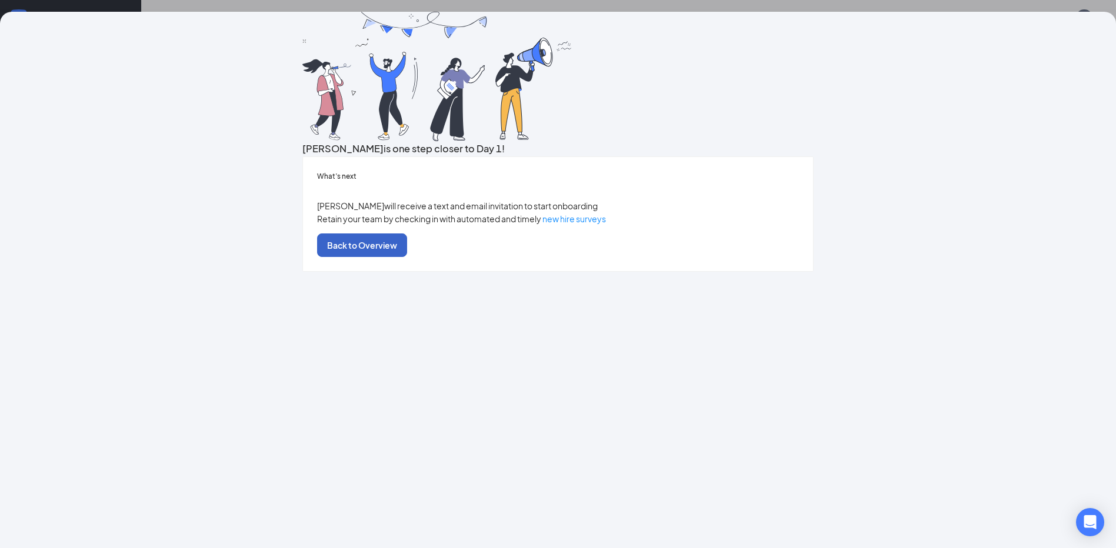
click at [407, 257] on button "Back to Overview" at bounding box center [362, 246] width 90 height 24
